Goal: Task Accomplishment & Management: Use online tool/utility

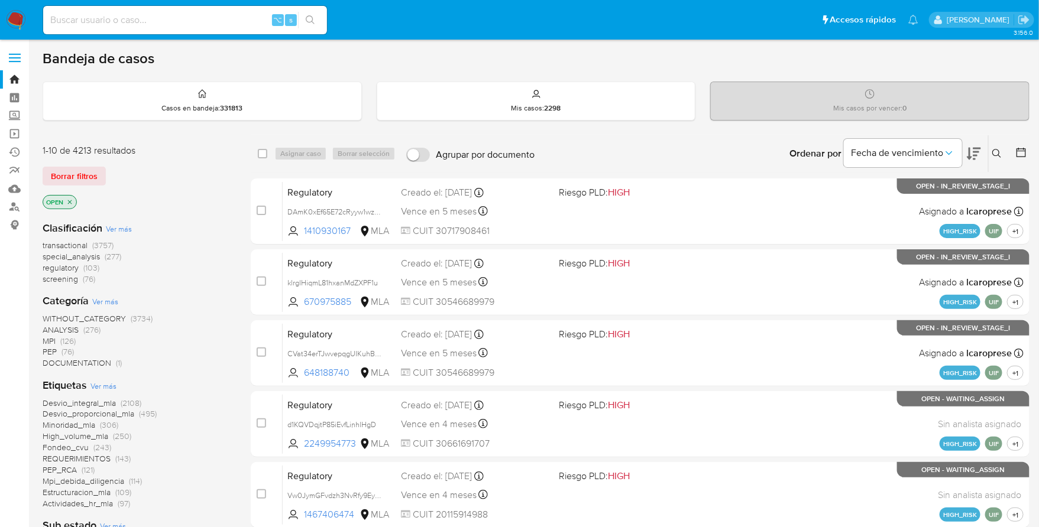
click at [18, 18] on img at bounding box center [16, 20] width 20 height 20
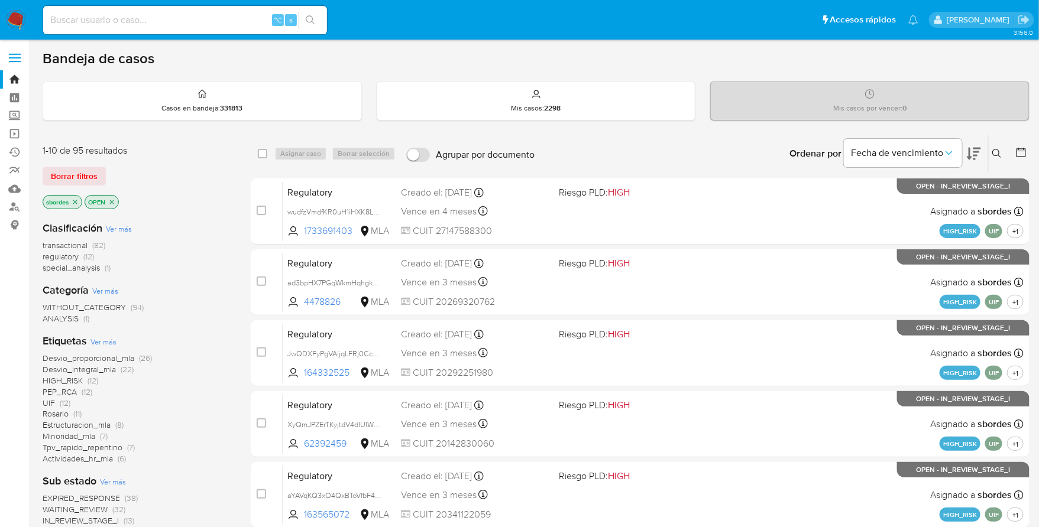
click at [77, 200] on icon "close-filter" at bounding box center [75, 202] width 7 height 7
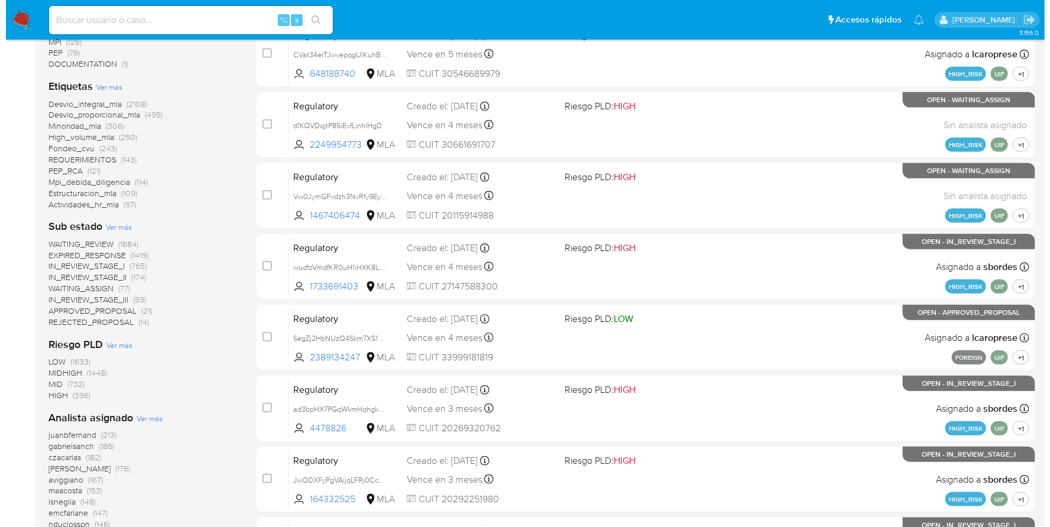
scroll to position [416, 0]
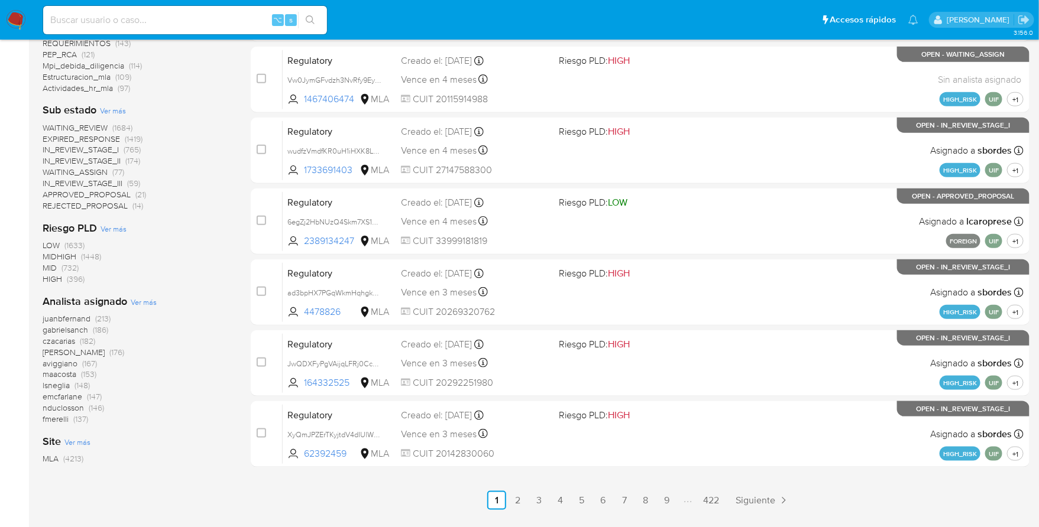
click at [133, 301] on span "Ver más" at bounding box center [144, 302] width 26 height 11
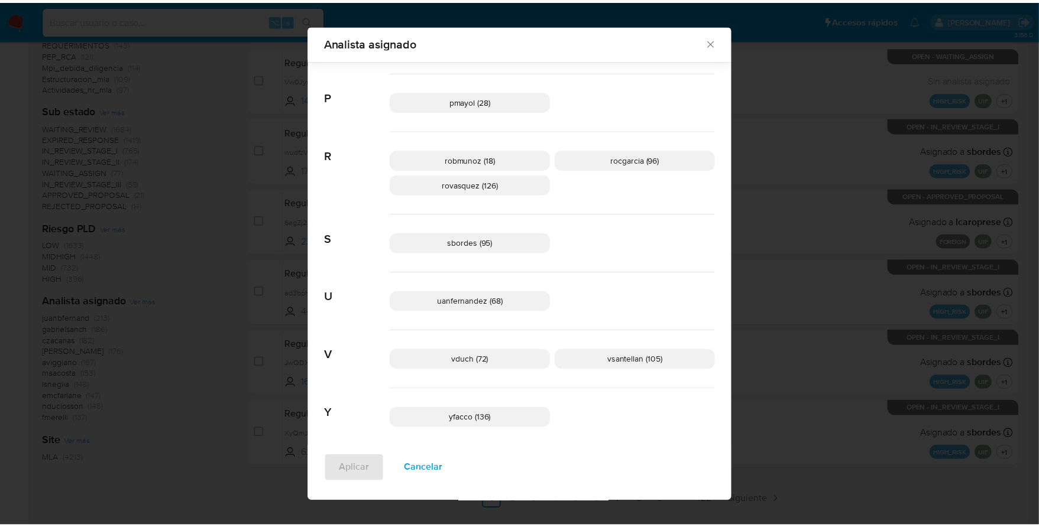
scroll to position [846, 0]
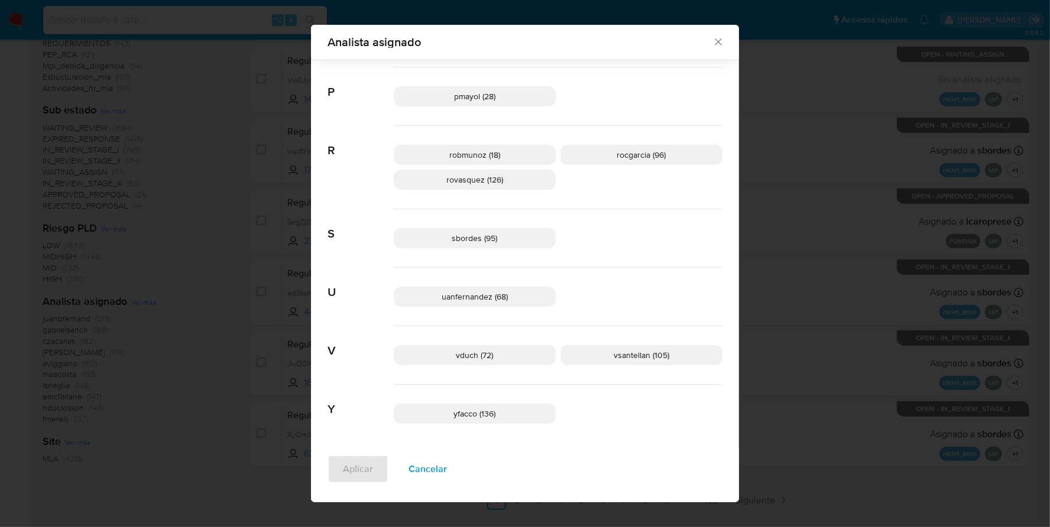
click at [715, 41] on icon "Cerrar" at bounding box center [718, 42] width 7 height 7
